Goal: Check status: Check status

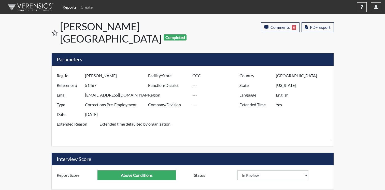
select select
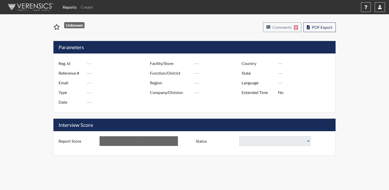
type input "beauchamp"
type input "51487"
type input "[EMAIL_ADDRESS][DOMAIN_NAME]"
type input "Corrections Pre-Employment"
type input "Sep 26, 2025"
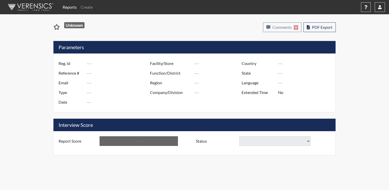
type input "Spring Grove"
type input "United States"
type input "Ohio"
type input "English"
type input "Yes"
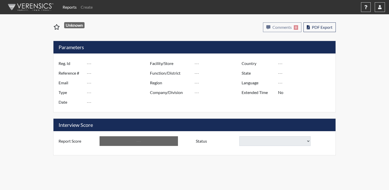
type input "Below Conditions"
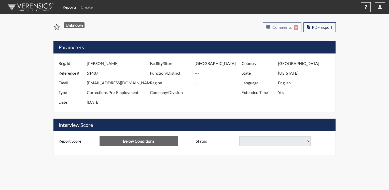
select select
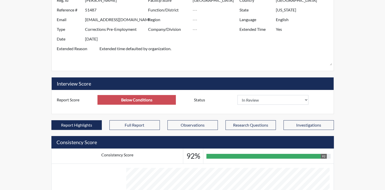
scroll to position [76, 0]
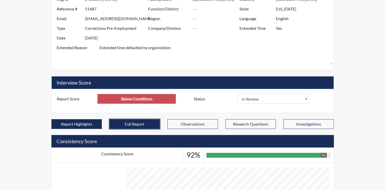
click at [149, 119] on button "Full Report" at bounding box center [134, 124] width 50 height 10
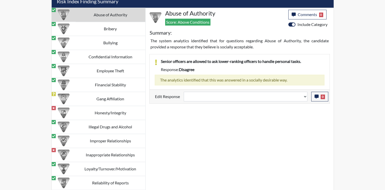
scroll to position [505, 0]
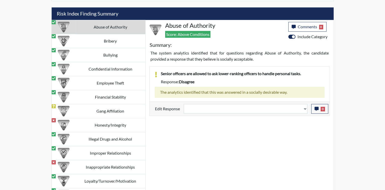
click at [275, 141] on div "Abuse of Authority Score: Above Conditions Comments 0 category Comments × Add C…" at bounding box center [240, 125] width 188 height 210
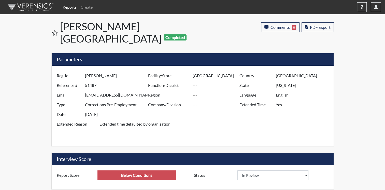
scroll to position [0, 0]
click at [203, 102] on div "Facility/Store Spring Grove Function/District Region Company/Division" at bounding box center [192, 95] width 91 height 48
click at [201, 102] on div "Facility/Store Spring Grove Function/District Region Company/Division" at bounding box center [192, 95] width 91 height 48
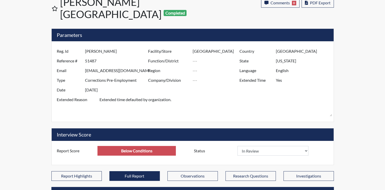
scroll to position [25, 0]
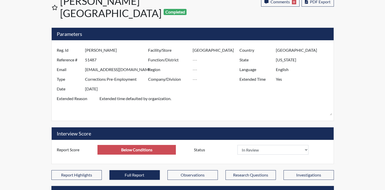
select select
